Goal: Check status

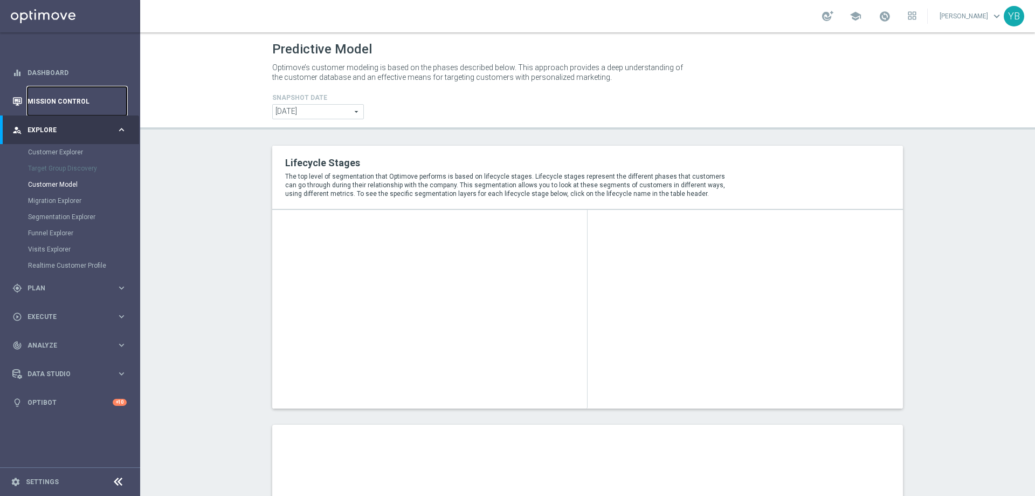
click at [39, 93] on link "Mission Control" at bounding box center [76, 101] width 99 height 29
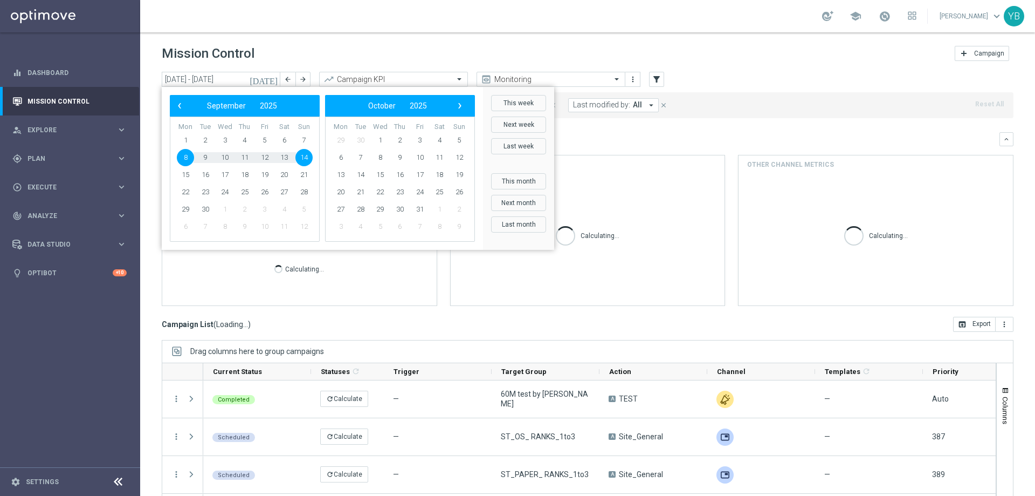
click at [273, 78] on icon "[DATE]" at bounding box center [264, 79] width 29 height 10
click at [287, 157] on span "13" at bounding box center [284, 157] width 17 height 17
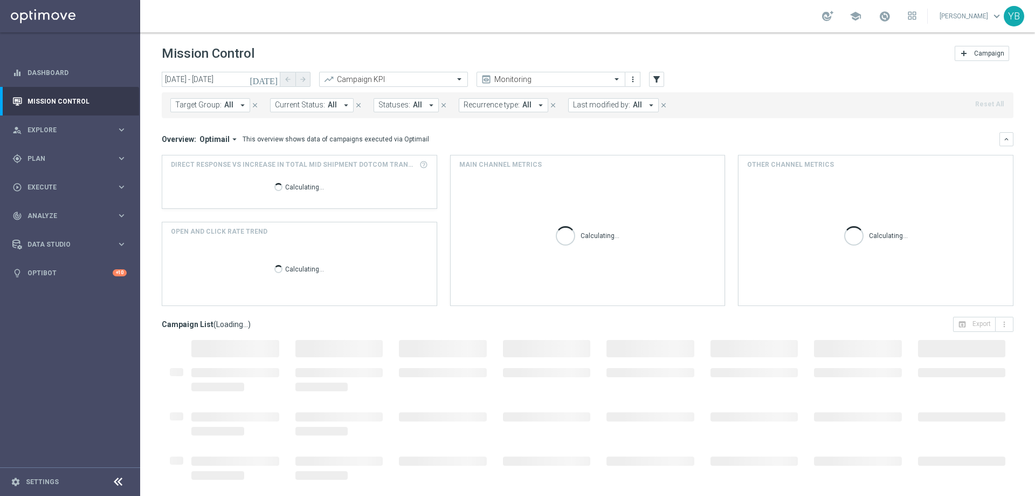
type input "[DATE] - [DATE]"
click at [230, 139] on icon "arrow_drop_down" at bounding box center [235, 139] width 10 height 10
click at [199, 153] on div "Analysis" at bounding box center [196, 156] width 26 height 10
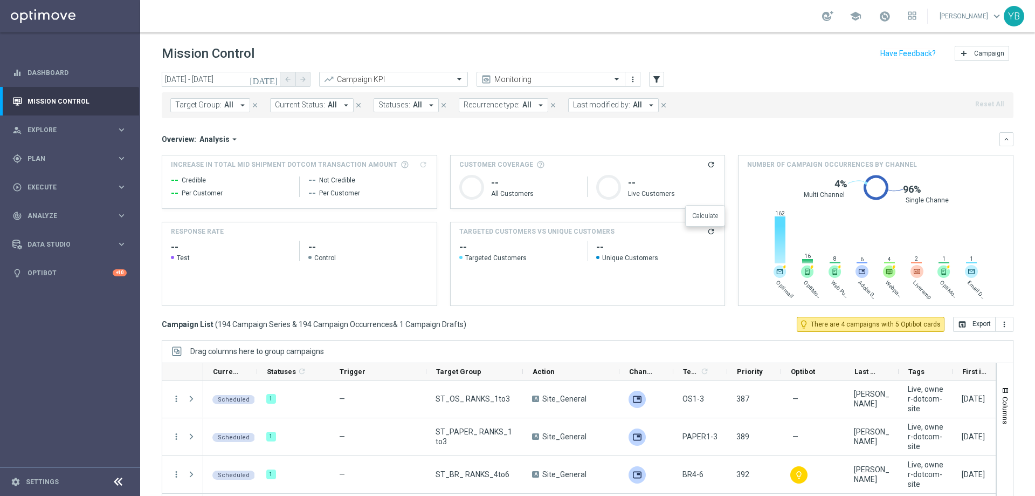
click at [707, 228] on icon "refresh" at bounding box center [711, 231] width 9 height 9
click at [120, 215] on icon "keyboard_arrow_right" at bounding box center [121, 215] width 10 height 10
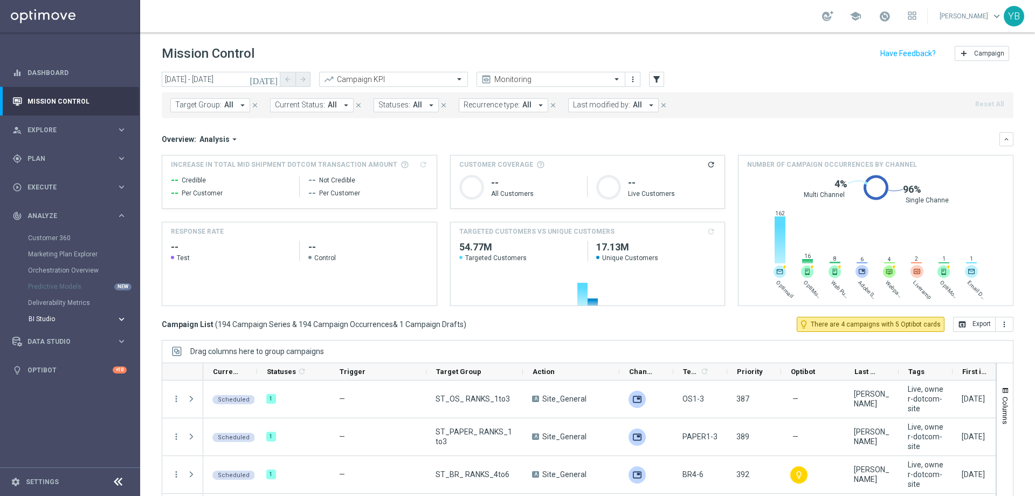
click at [120, 322] on icon "keyboard_arrow_right" at bounding box center [121, 319] width 10 height 10
click at [84, 350] on link "Emails Baseline Matchback" at bounding box center [72, 351] width 79 height 9
